Goal: Go to known website: Access a specific website the user already knows

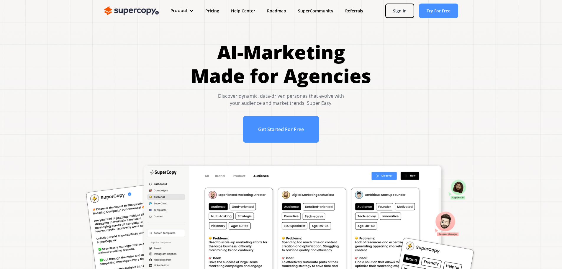
click at [141, 14] on img at bounding box center [131, 10] width 55 height 9
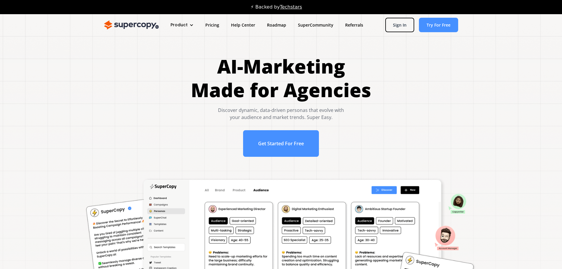
click at [190, 25] on div at bounding box center [192, 25] width 4 height 4
